Goal: Transaction & Acquisition: Purchase product/service

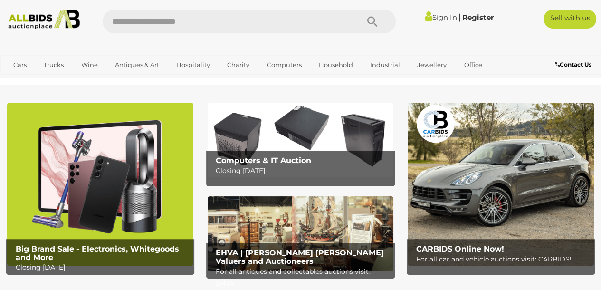
drag, startPoint x: 376, startPoint y: 98, endPoint x: 390, endPoint y: 67, distance: 34.2
click at [390, 67] on link "Industrial" at bounding box center [385, 65] width 42 height 16
click at [0, 0] on link "View All Jewellery Auctions" at bounding box center [0, 0] width 0 height 0
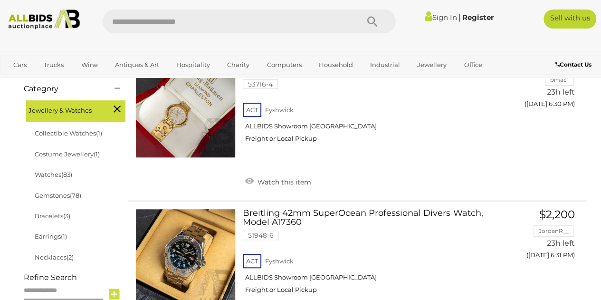
scroll to position [274, 0]
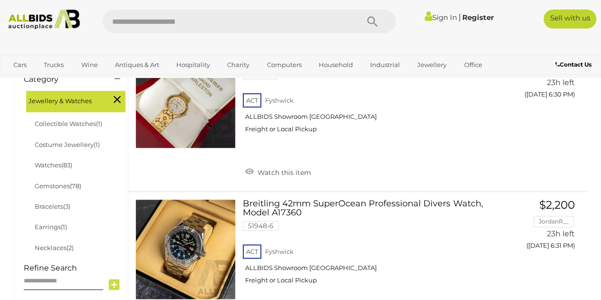
click at [60, 244] on link "Necklaces (2)" at bounding box center [54, 248] width 39 height 8
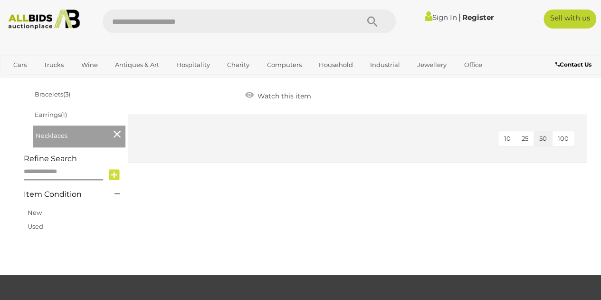
scroll to position [373, 0]
